Goal: Navigation & Orientation: Find specific page/section

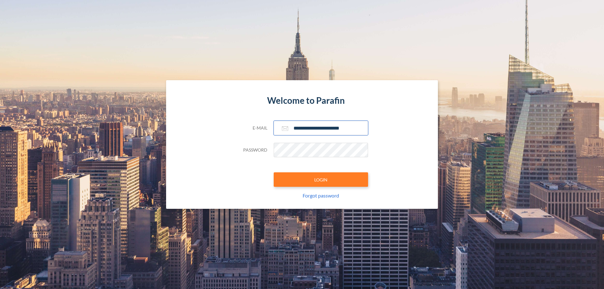
type input "**********"
click at [321, 180] on button "LOGIN" at bounding box center [321, 179] width 94 height 14
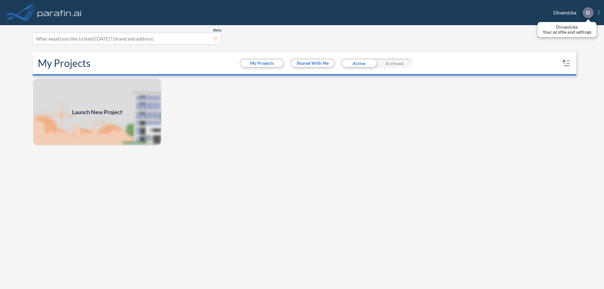
click at [587, 13] on p "D" at bounding box center [588, 13] width 4 height 6
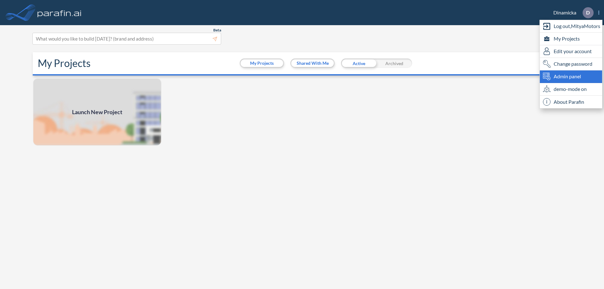
click at [571, 76] on span "Admin panel" at bounding box center [566, 77] width 27 height 8
